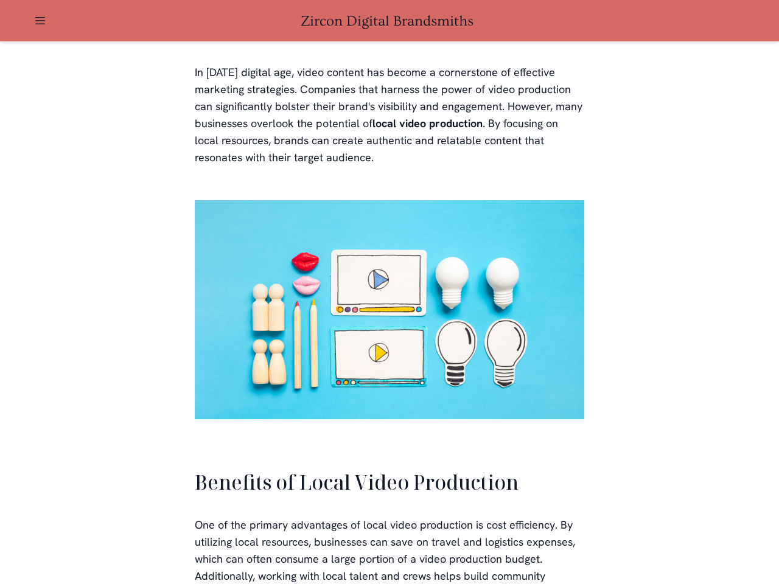
scroll to position [2357, 0]
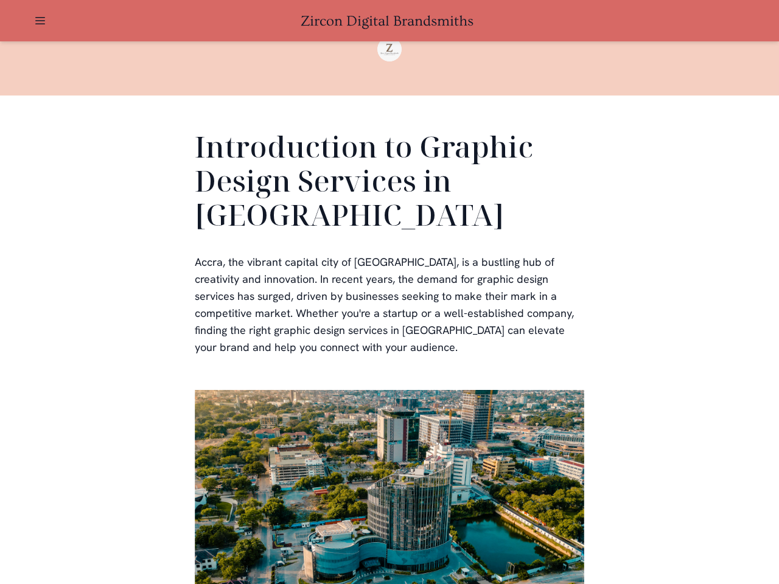
scroll to position [365, 0]
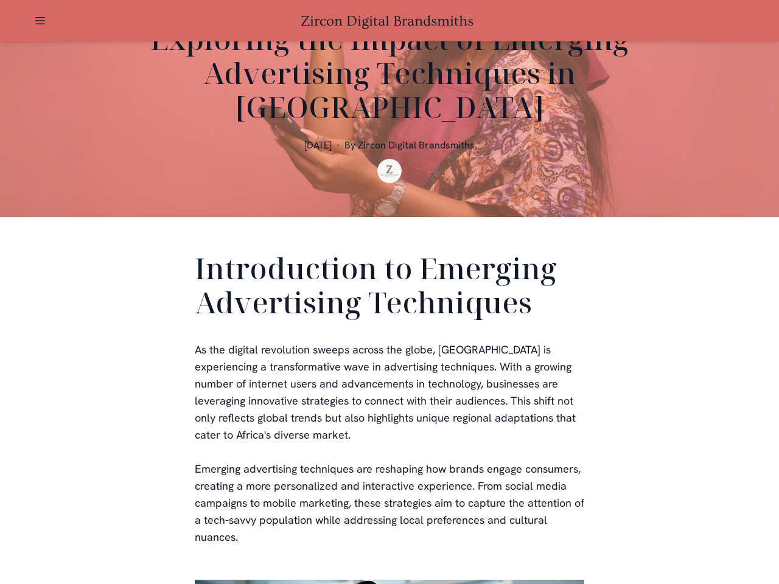
scroll to position [365, 0]
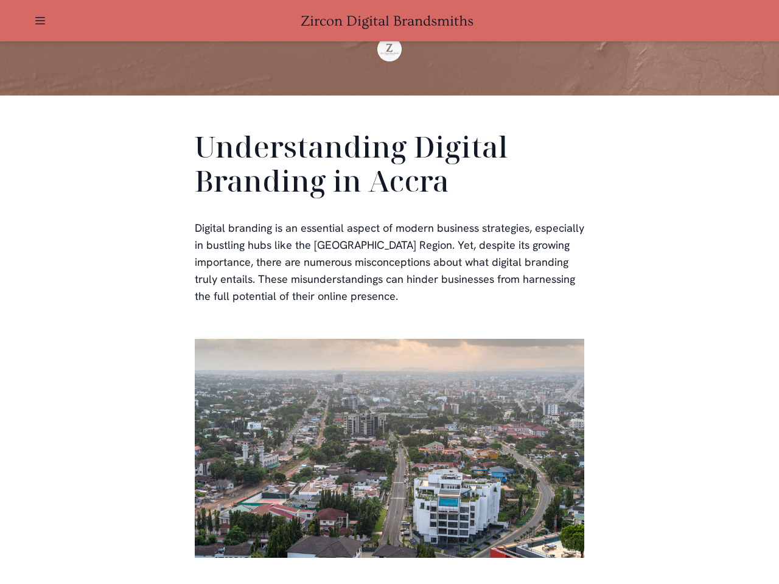
scroll to position [365, 0]
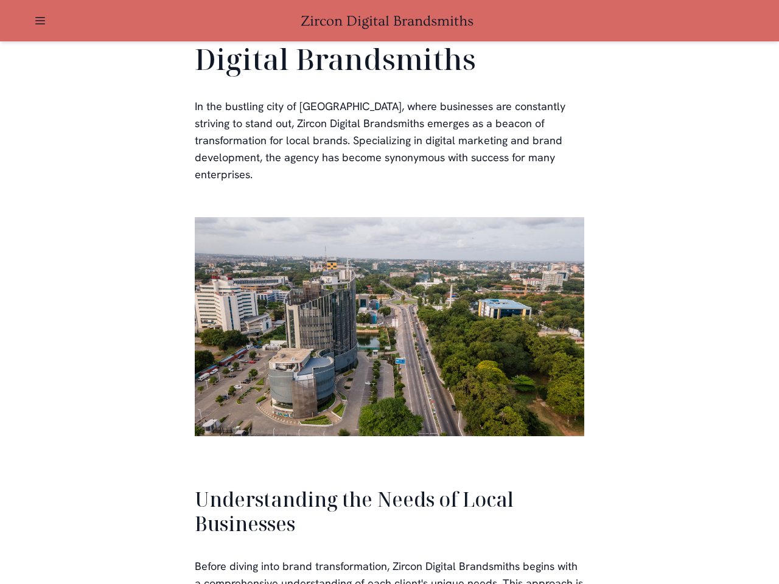
scroll to position [2593, 0]
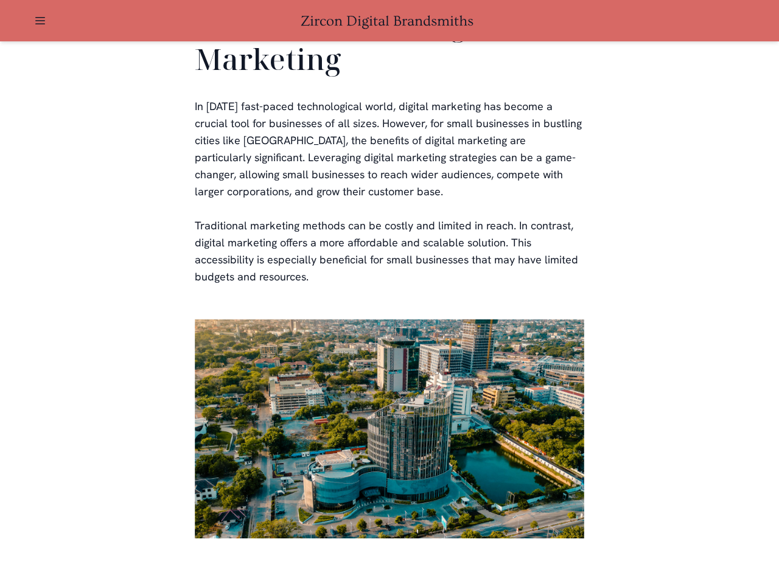
scroll to position [2387, 0]
